Goal: Transaction & Acquisition: Register for event/course

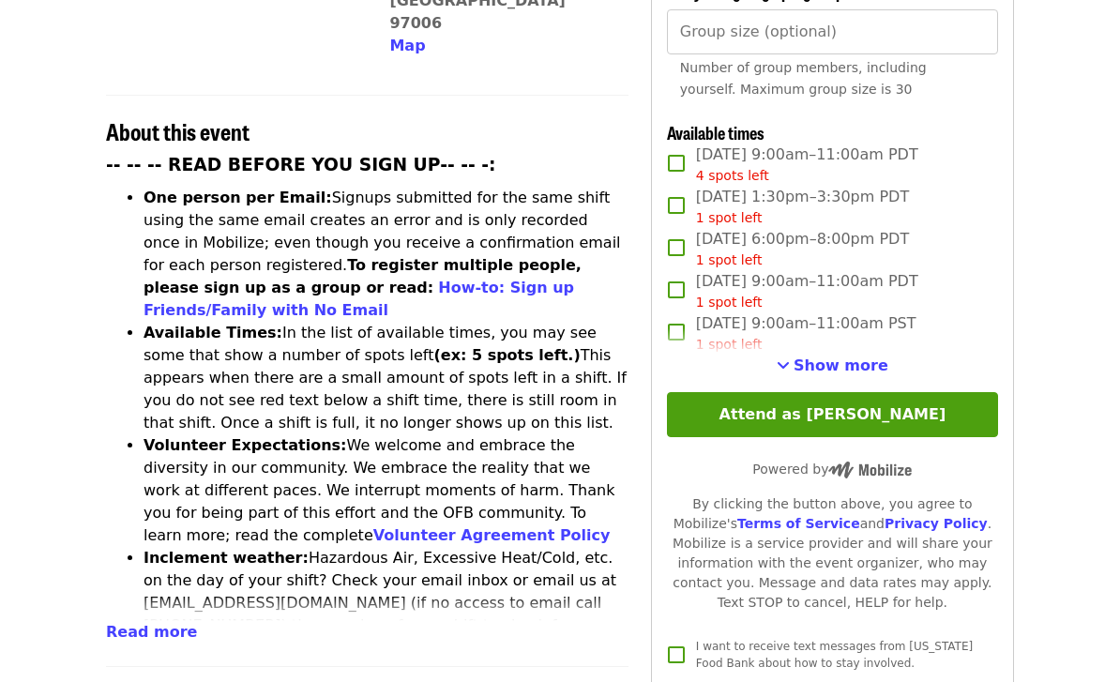
click at [841, 356] on span "Show more" at bounding box center [841, 365] width 95 height 18
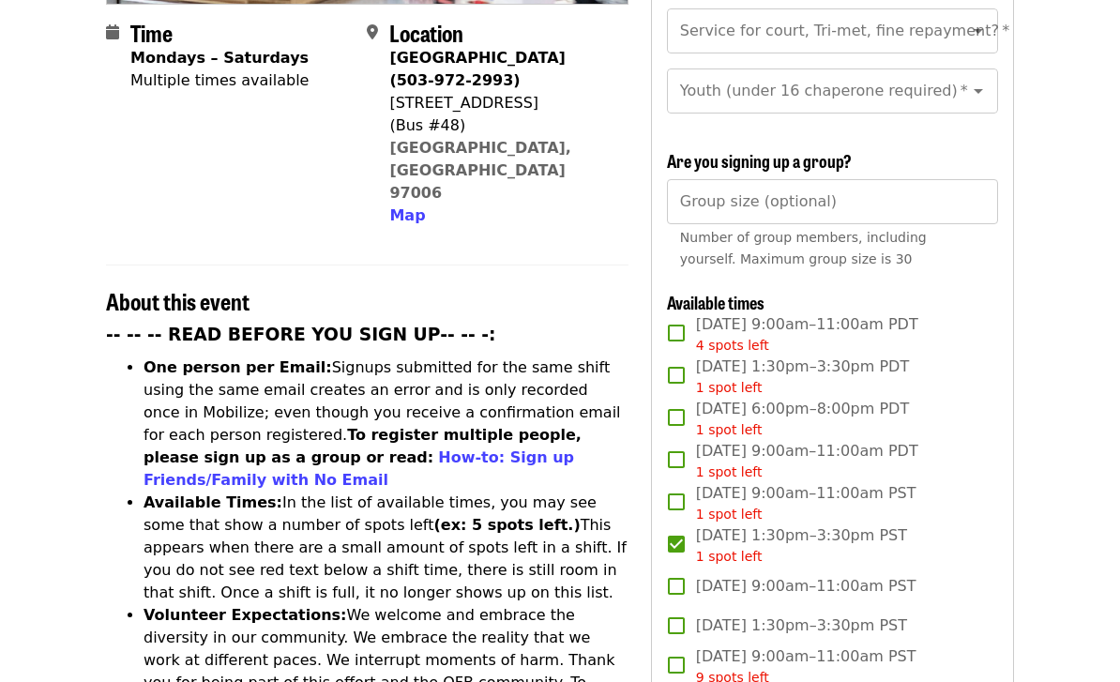
scroll to position [322, 0]
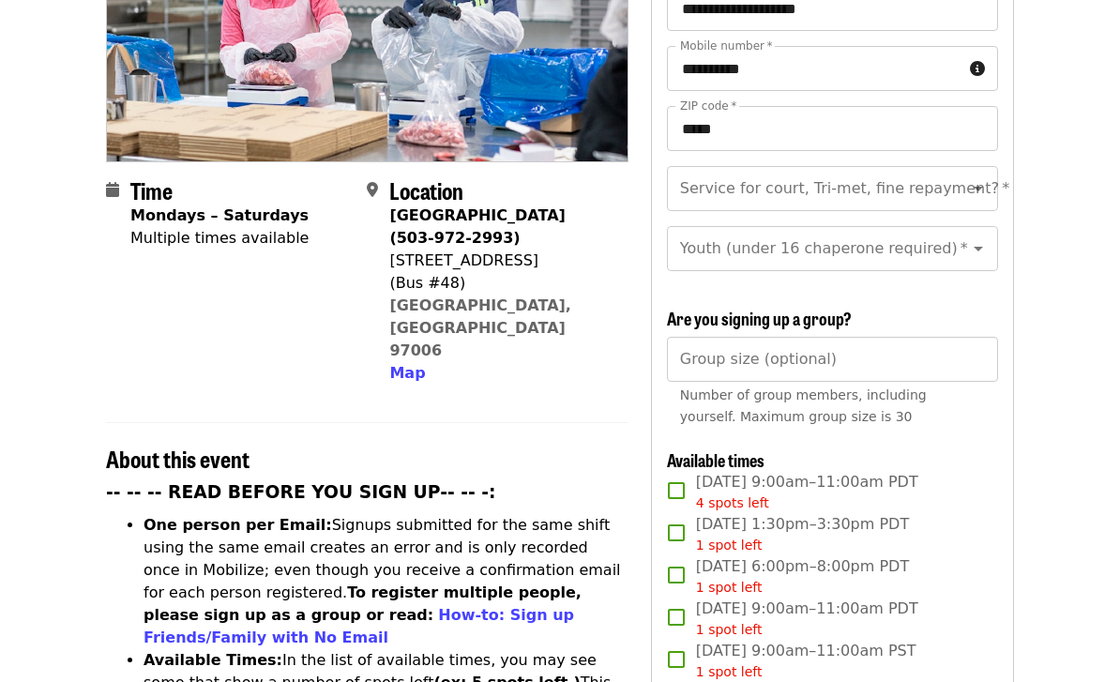
click at [989, 177] on icon "Open" at bounding box center [978, 188] width 23 height 23
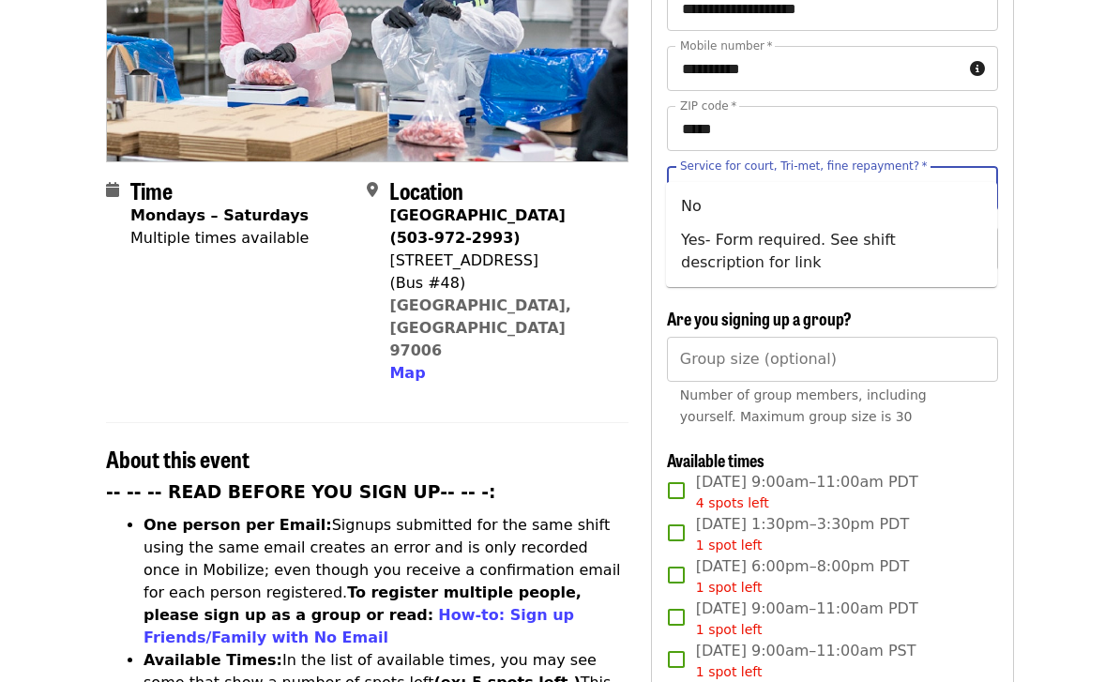
click at [755, 249] on li "Yes- Form required. See shift description for link" at bounding box center [831, 251] width 331 height 56
type input "**********"
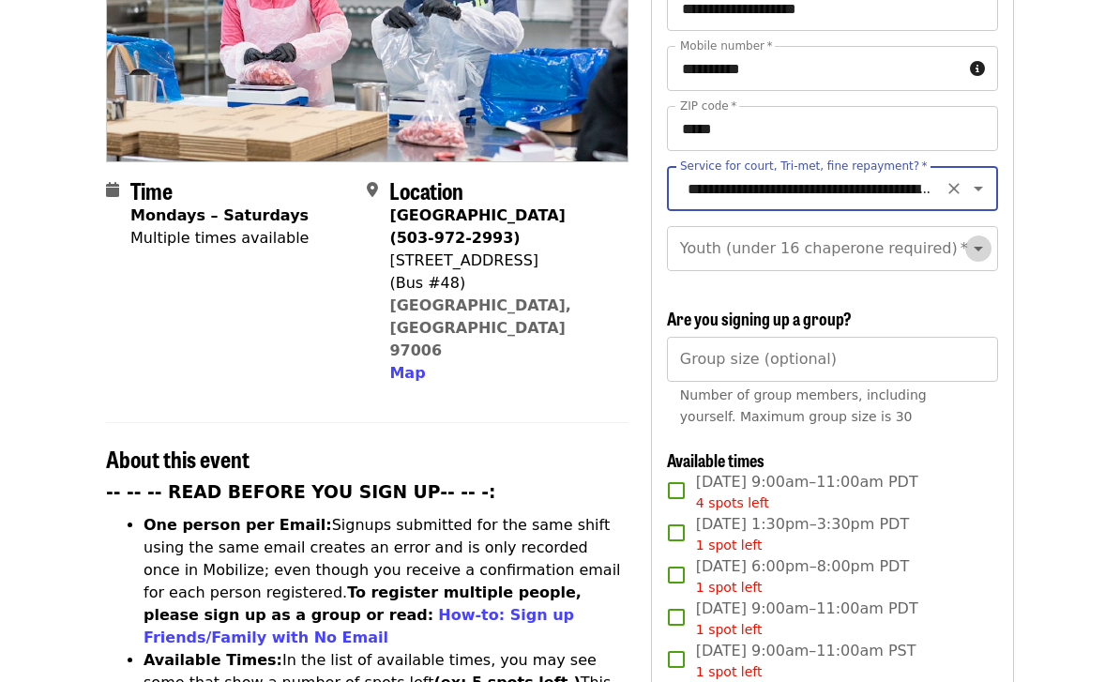
click at [986, 237] on icon "Open" at bounding box center [978, 248] width 23 height 23
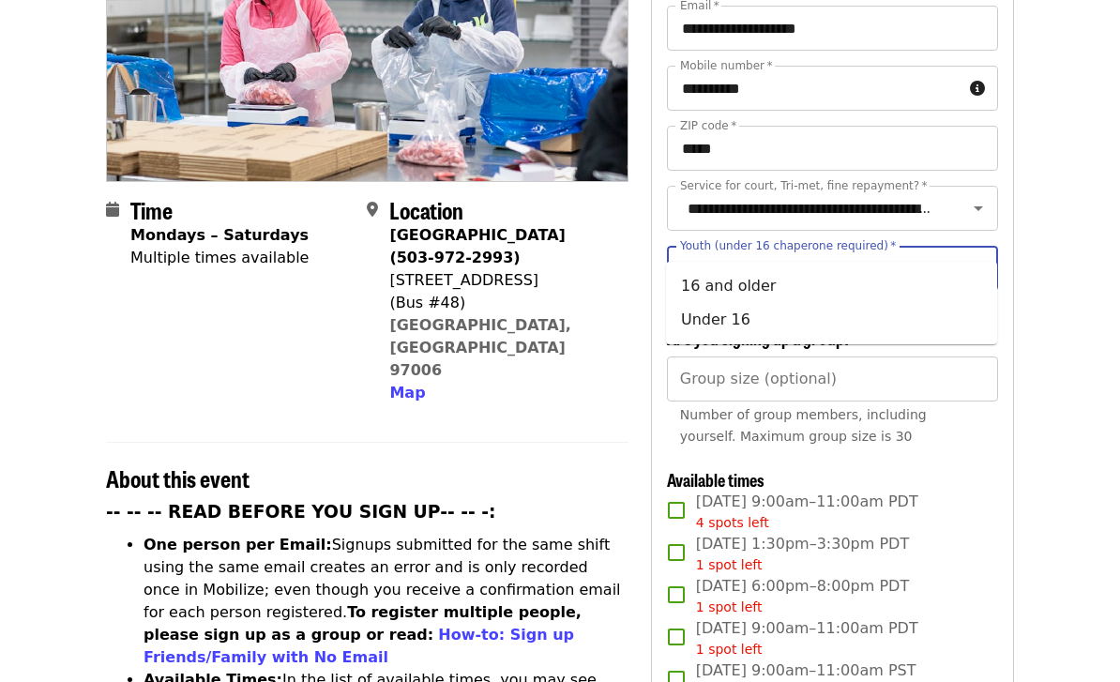
scroll to position [300, 0]
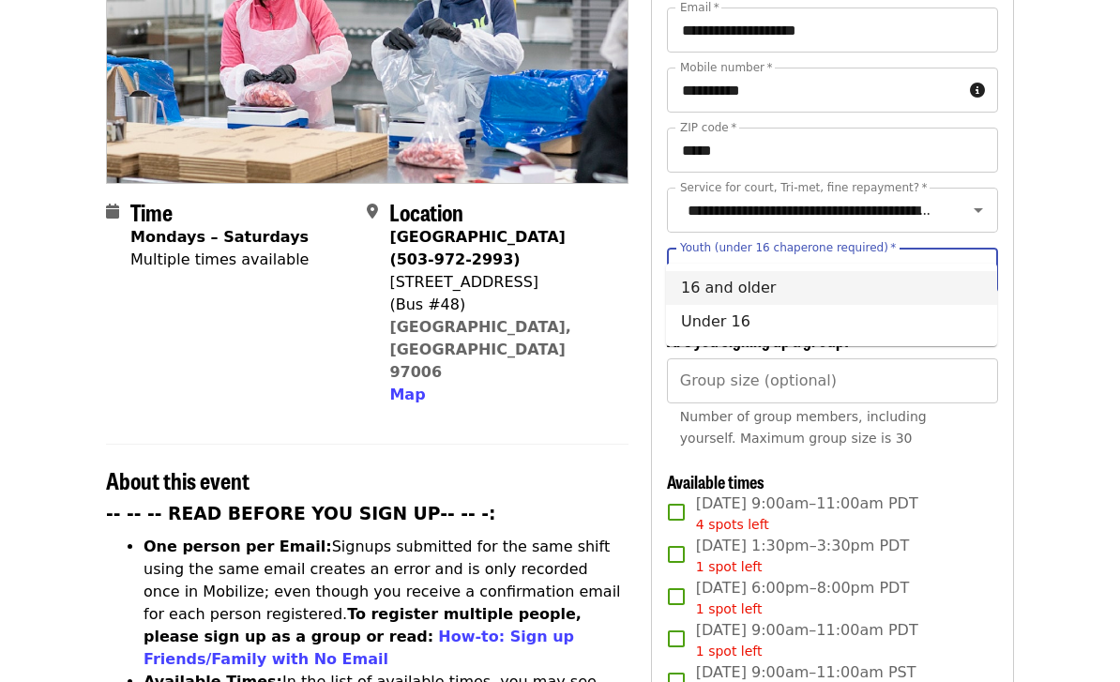
click at [765, 286] on li "16 and older" at bounding box center [831, 288] width 331 height 34
type input "**********"
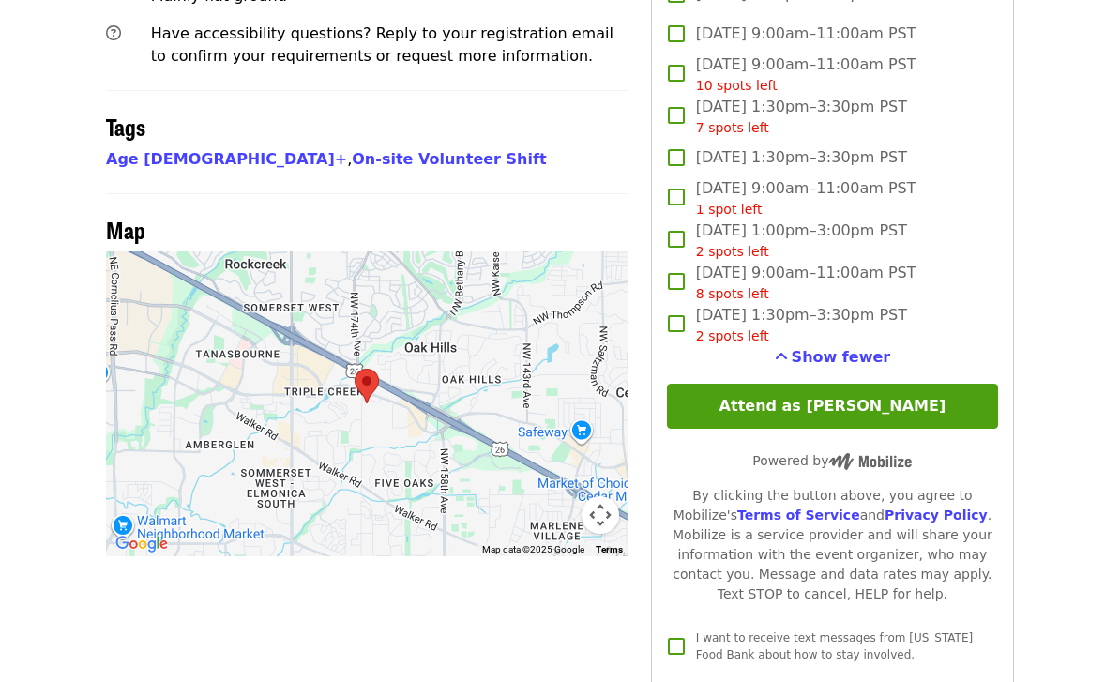
scroll to position [1546, 0]
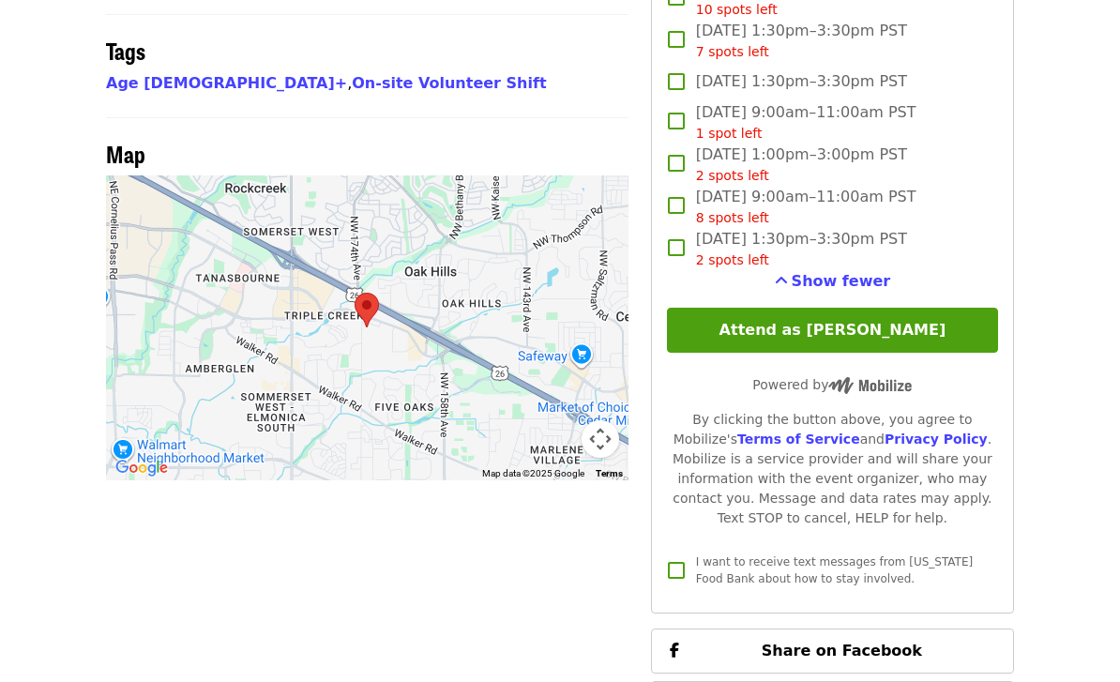
click at [895, 309] on button "Attend as [PERSON_NAME]" at bounding box center [832, 331] width 331 height 45
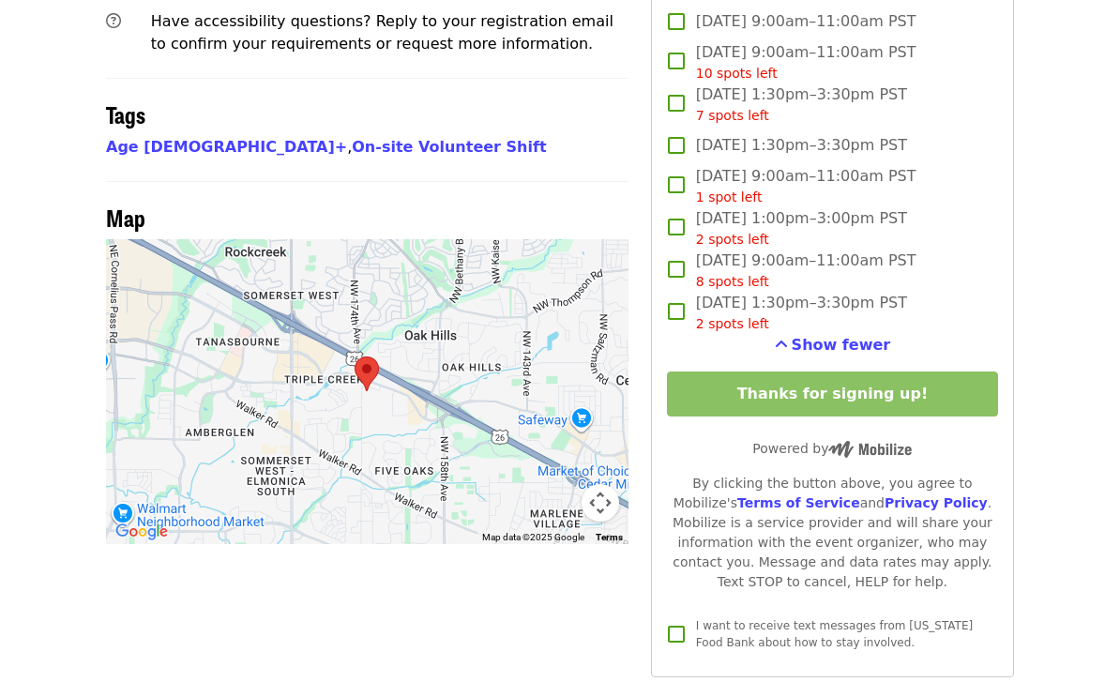
scroll to position [1483, 0]
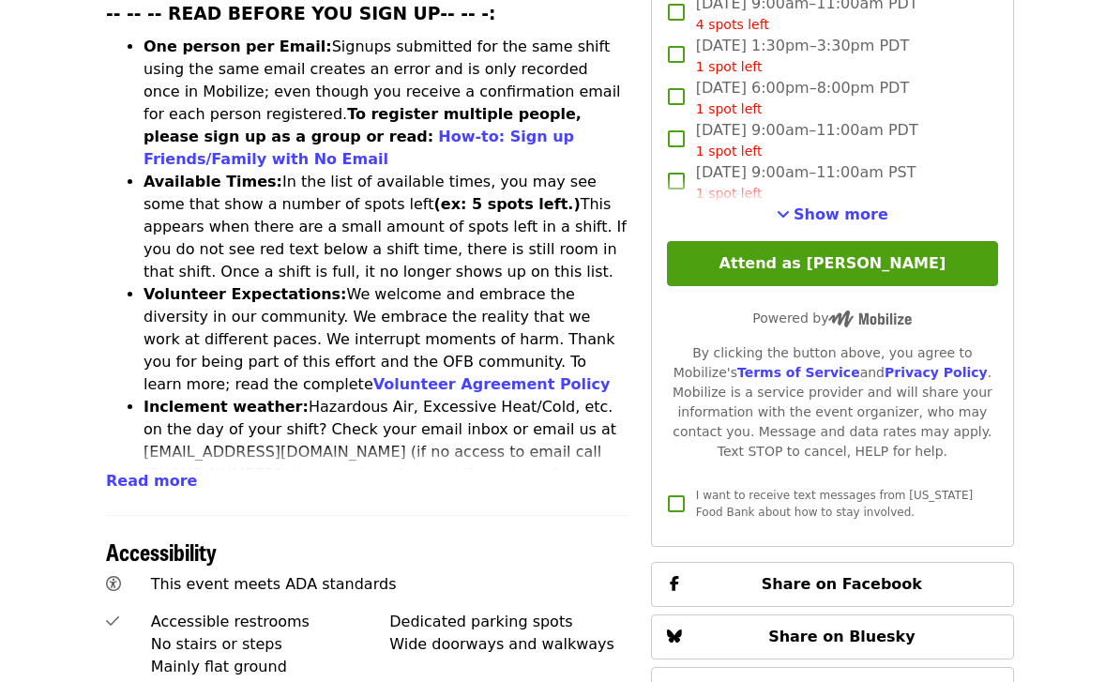
scroll to position [610, 0]
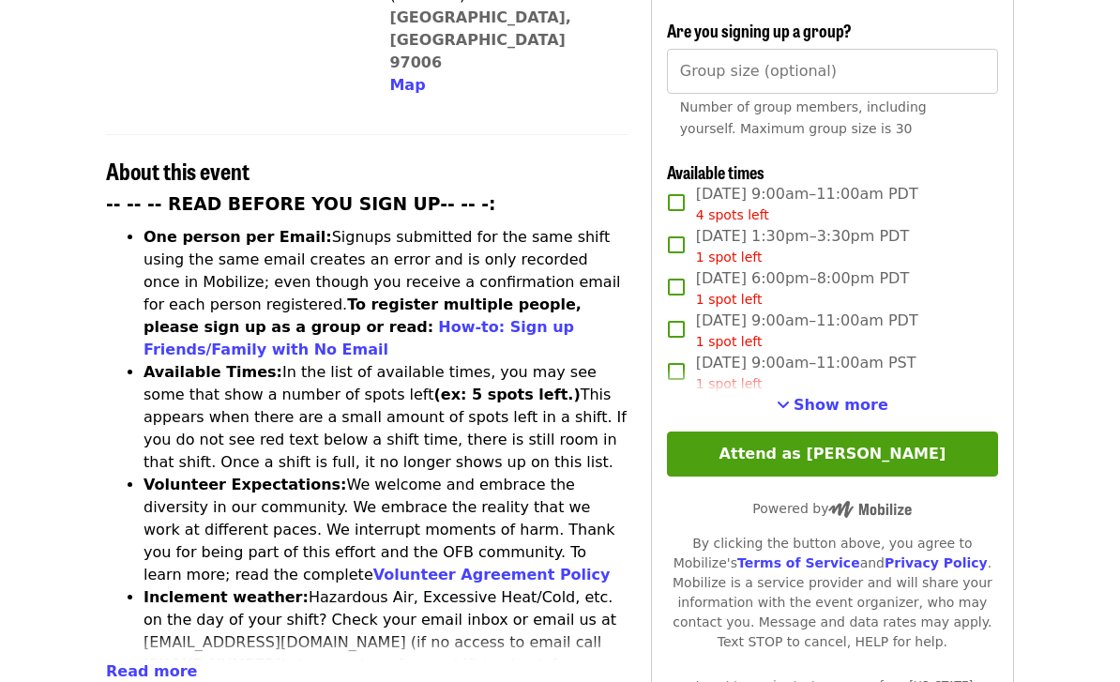
click at [855, 396] on span "Show more" at bounding box center [841, 405] width 95 height 18
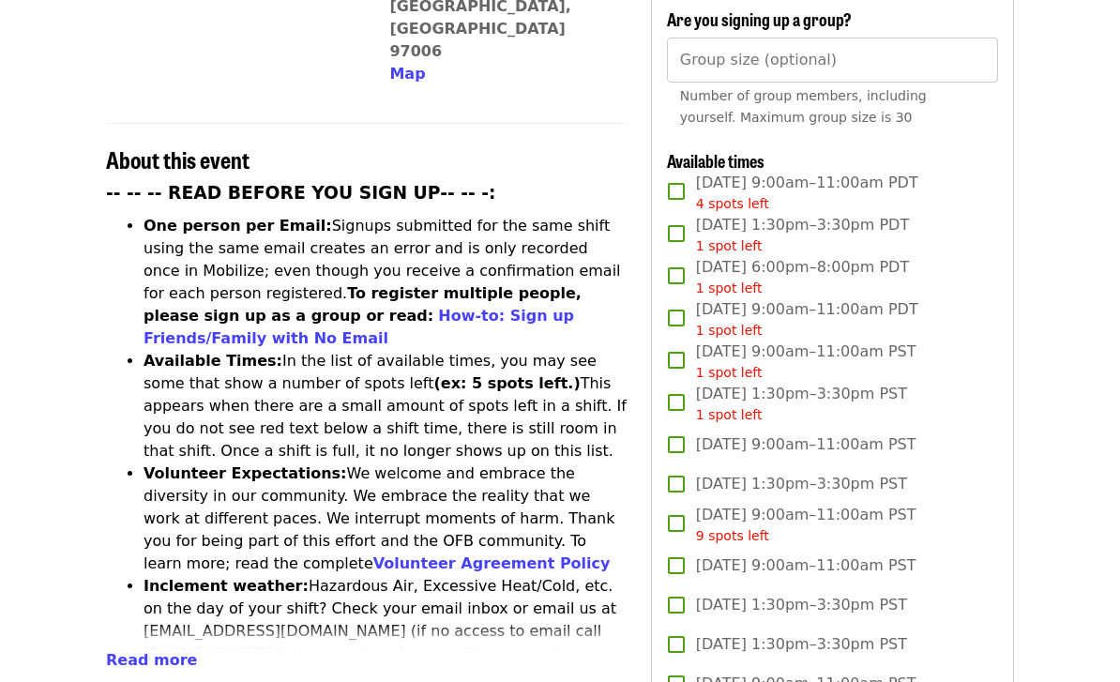
scroll to position [238, 0]
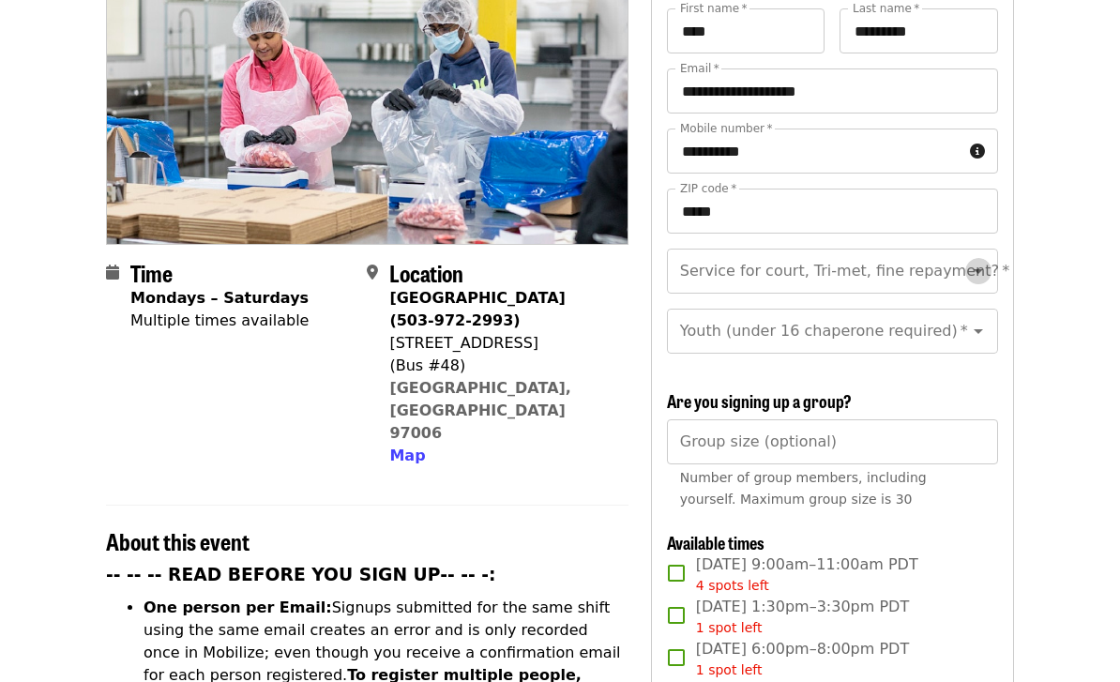
click at [982, 260] on icon "Open" at bounding box center [978, 271] width 23 height 23
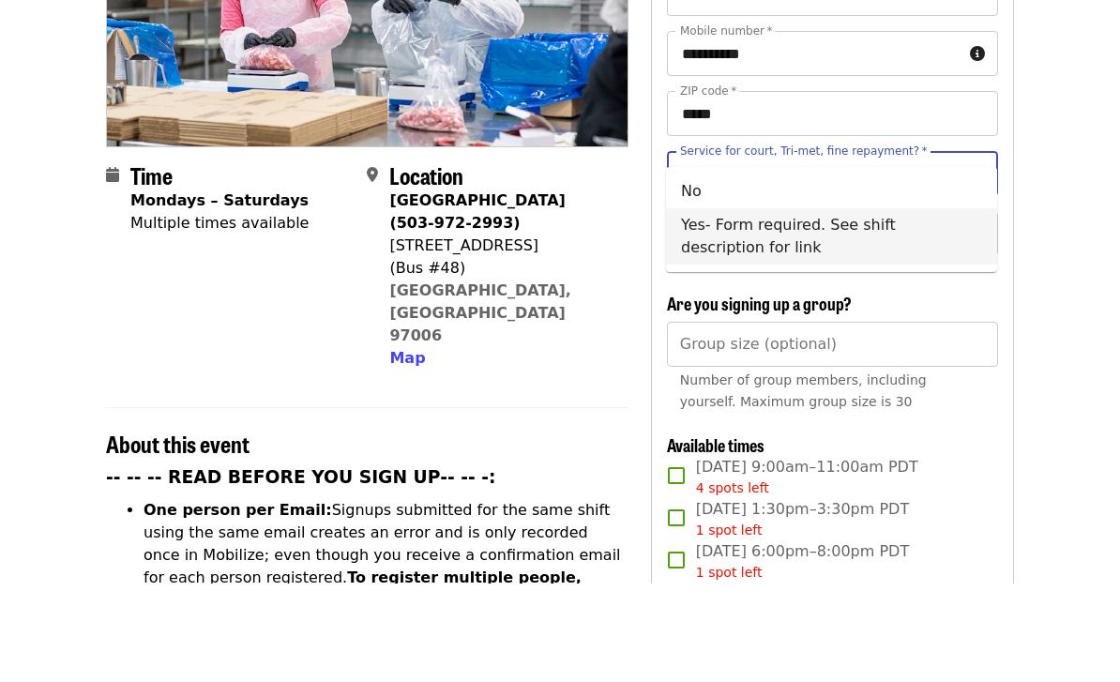
click at [901, 307] on li "Yes- Form required. See shift description for link" at bounding box center [831, 335] width 331 height 56
type input "**********"
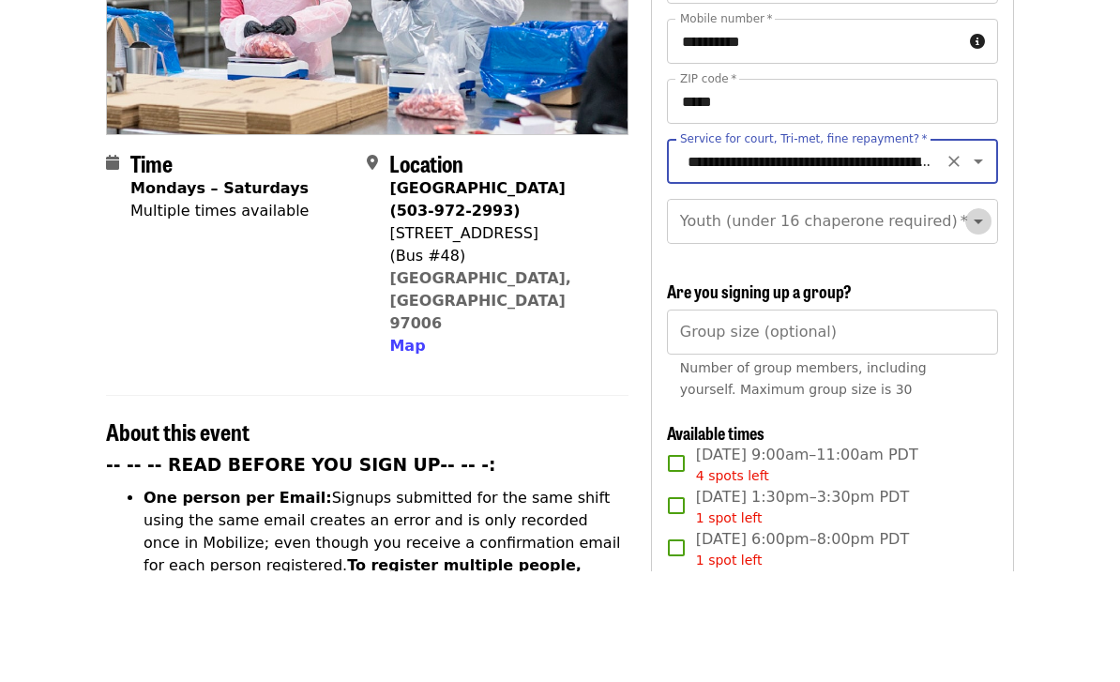
click at [989, 321] on icon "Open" at bounding box center [978, 332] width 23 height 23
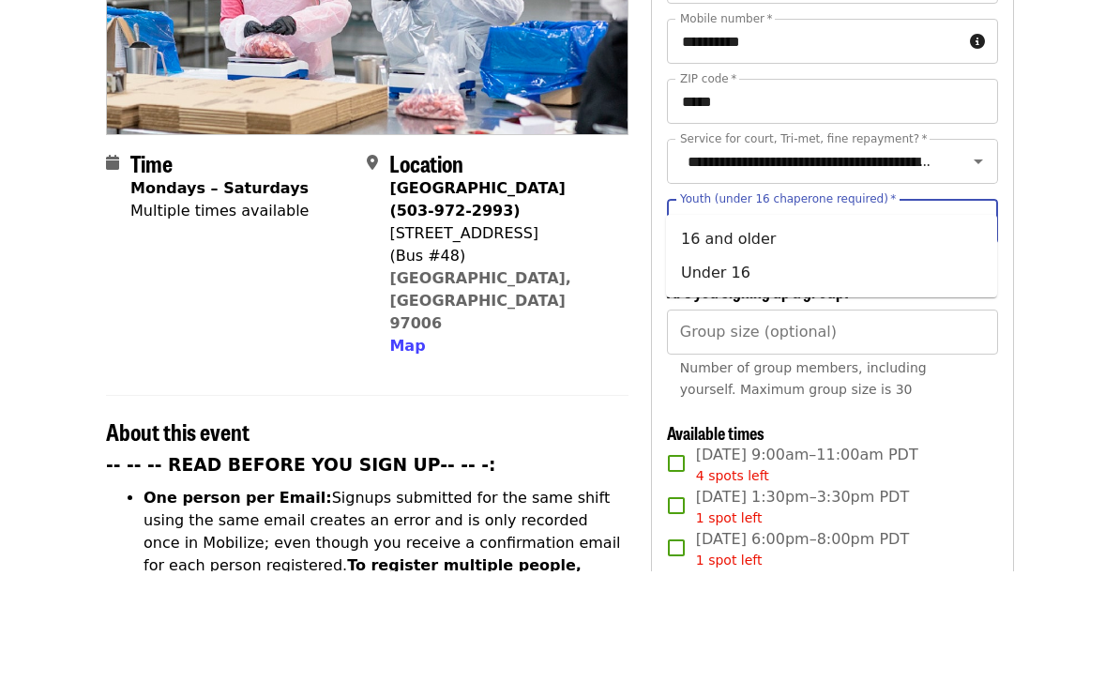
click at [778, 333] on li "16 and older" at bounding box center [831, 350] width 331 height 34
type input "**********"
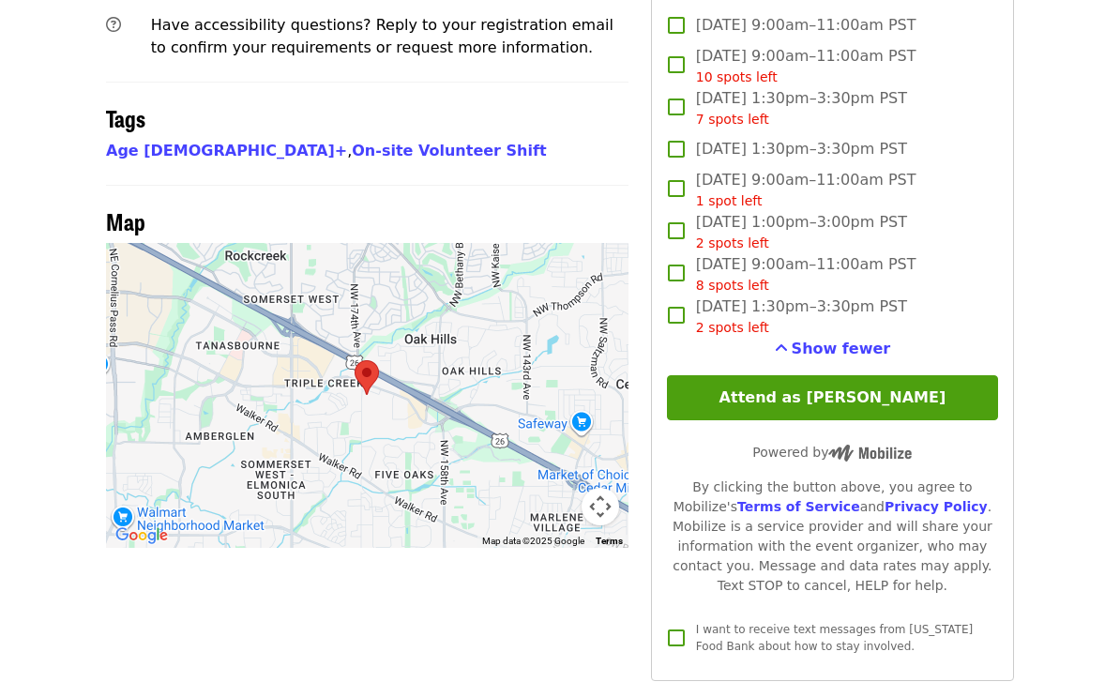
scroll to position [1531, 0]
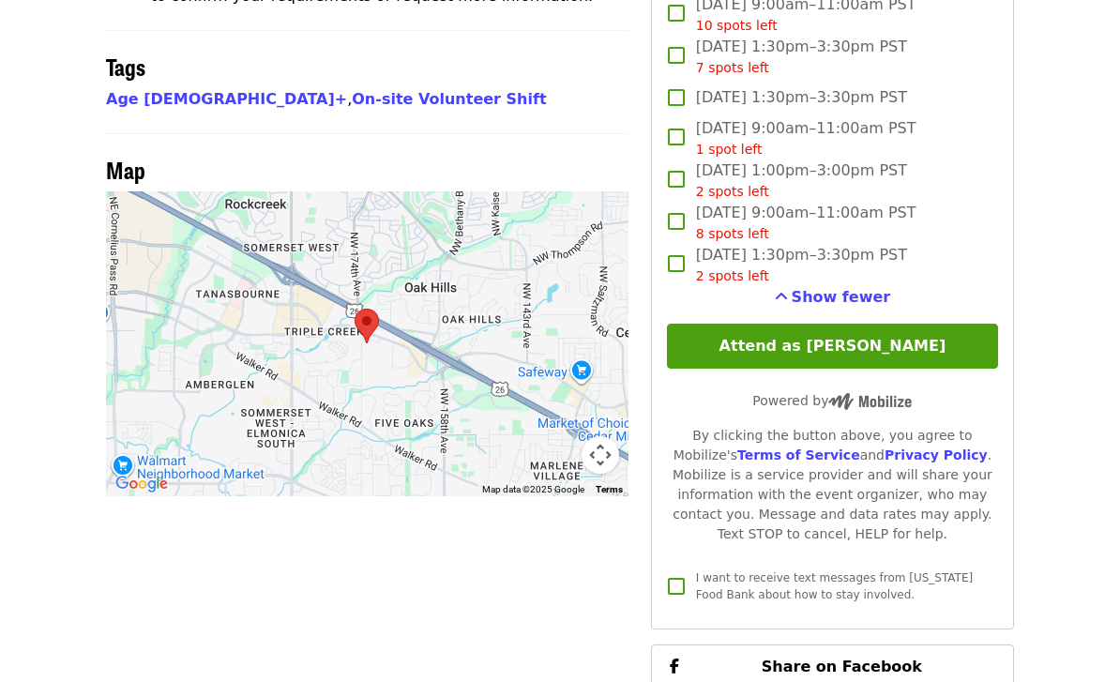
click at [900, 324] on button "Attend as [PERSON_NAME]" at bounding box center [832, 346] width 331 height 45
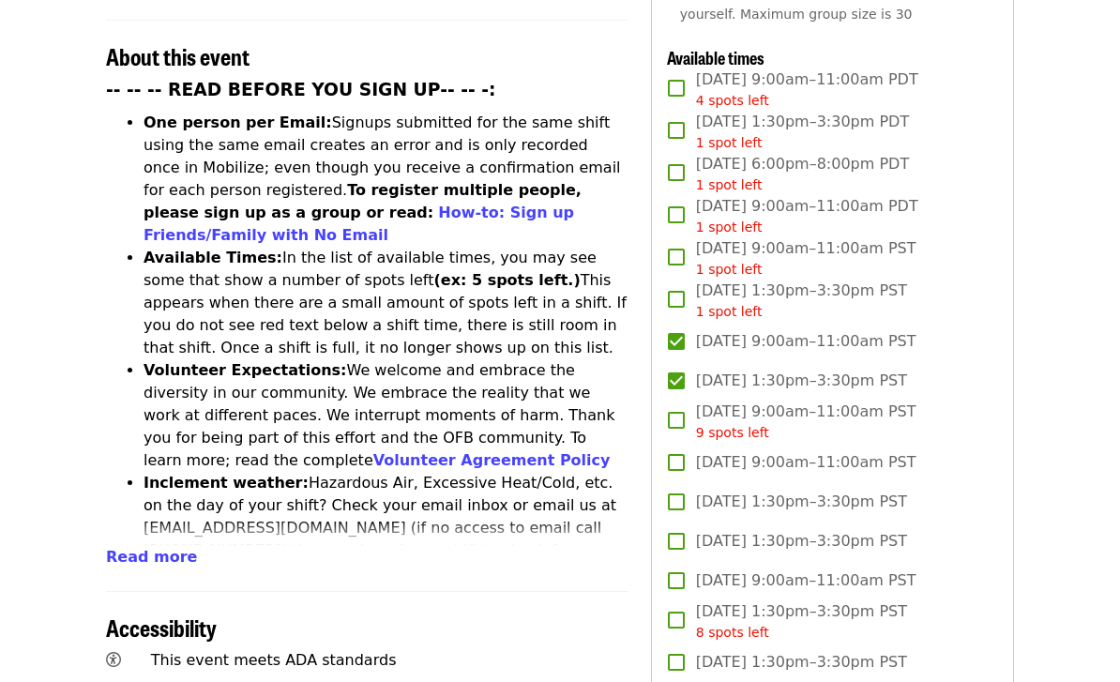
scroll to position [688, 0]
